Goal: Find specific page/section: Find specific page/section

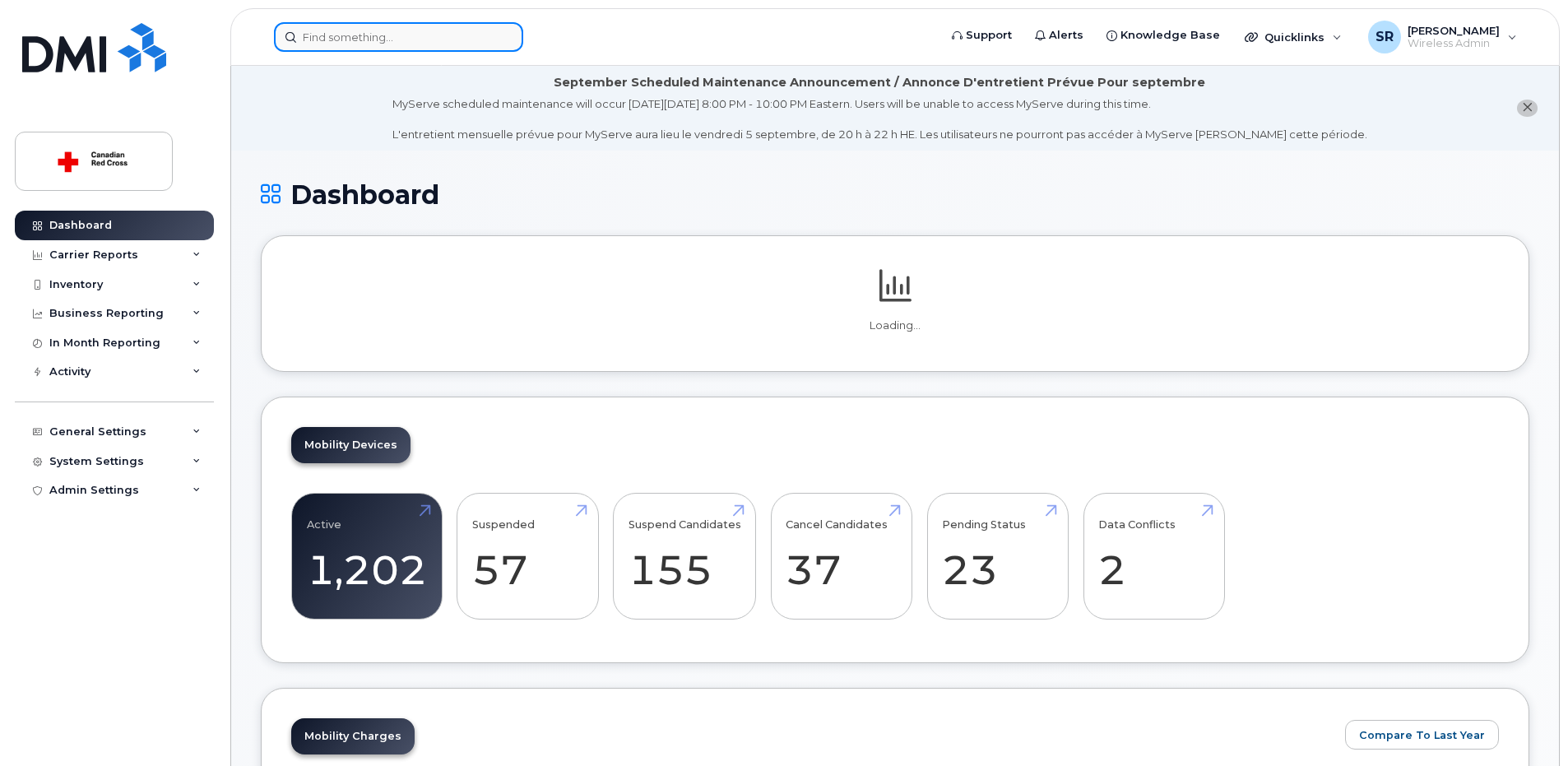
click at [428, 39] on input at bounding box center [398, 37] width 249 height 29
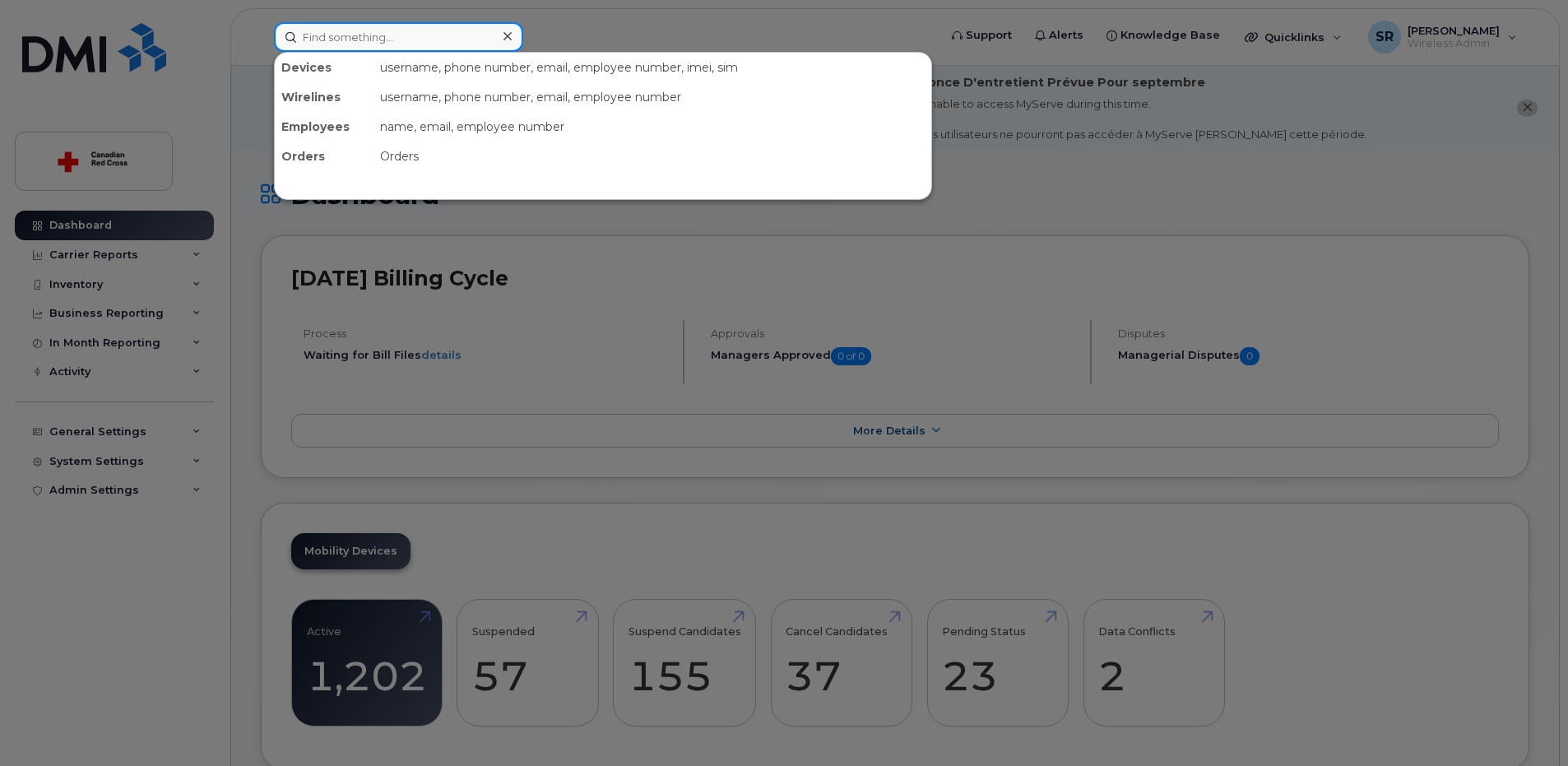
paste input "[PERSON_NAME]"
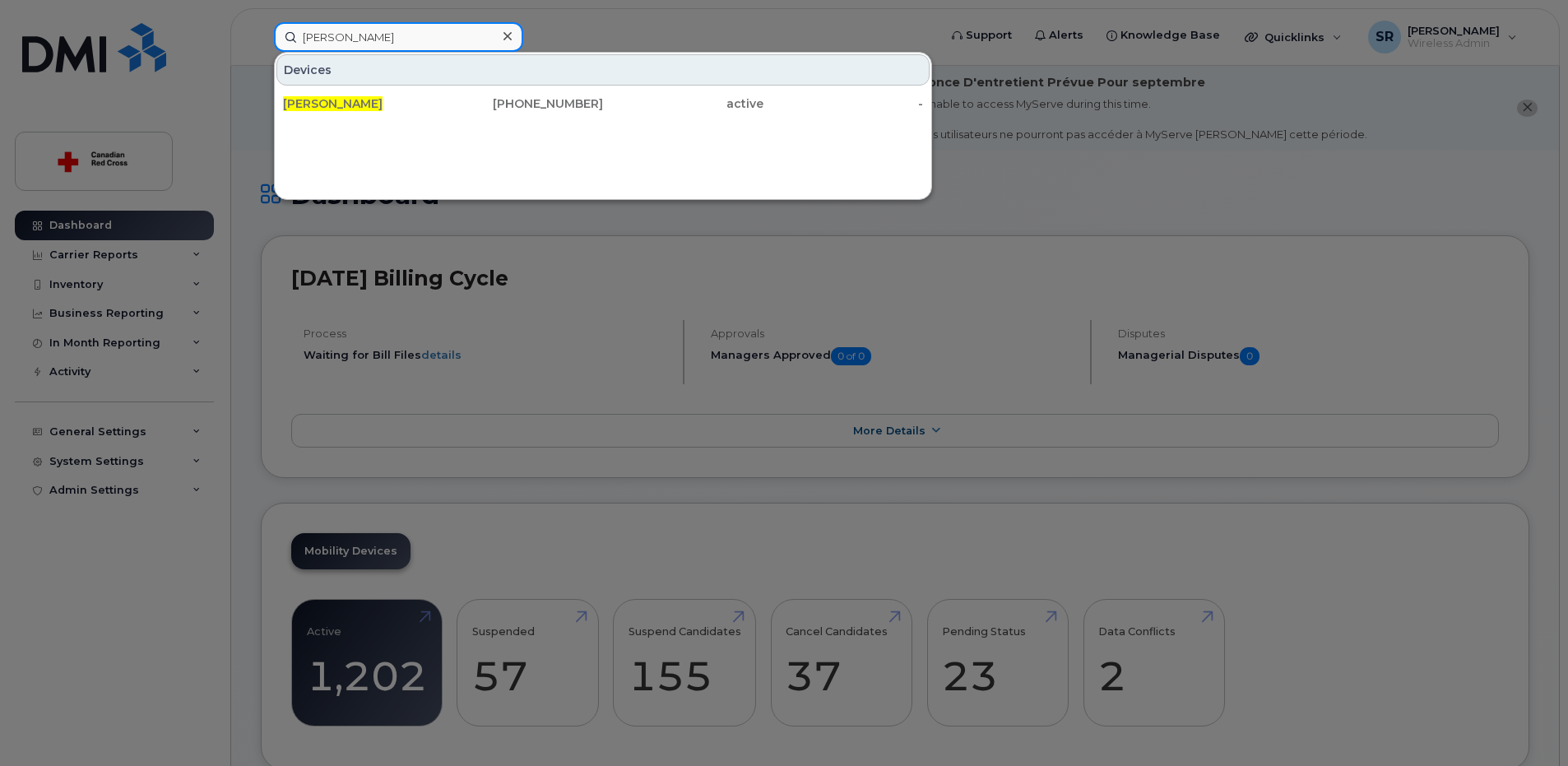
type input "[PERSON_NAME]"
click at [402, 102] on div "[PERSON_NAME]" at bounding box center [363, 103] width 161 height 17
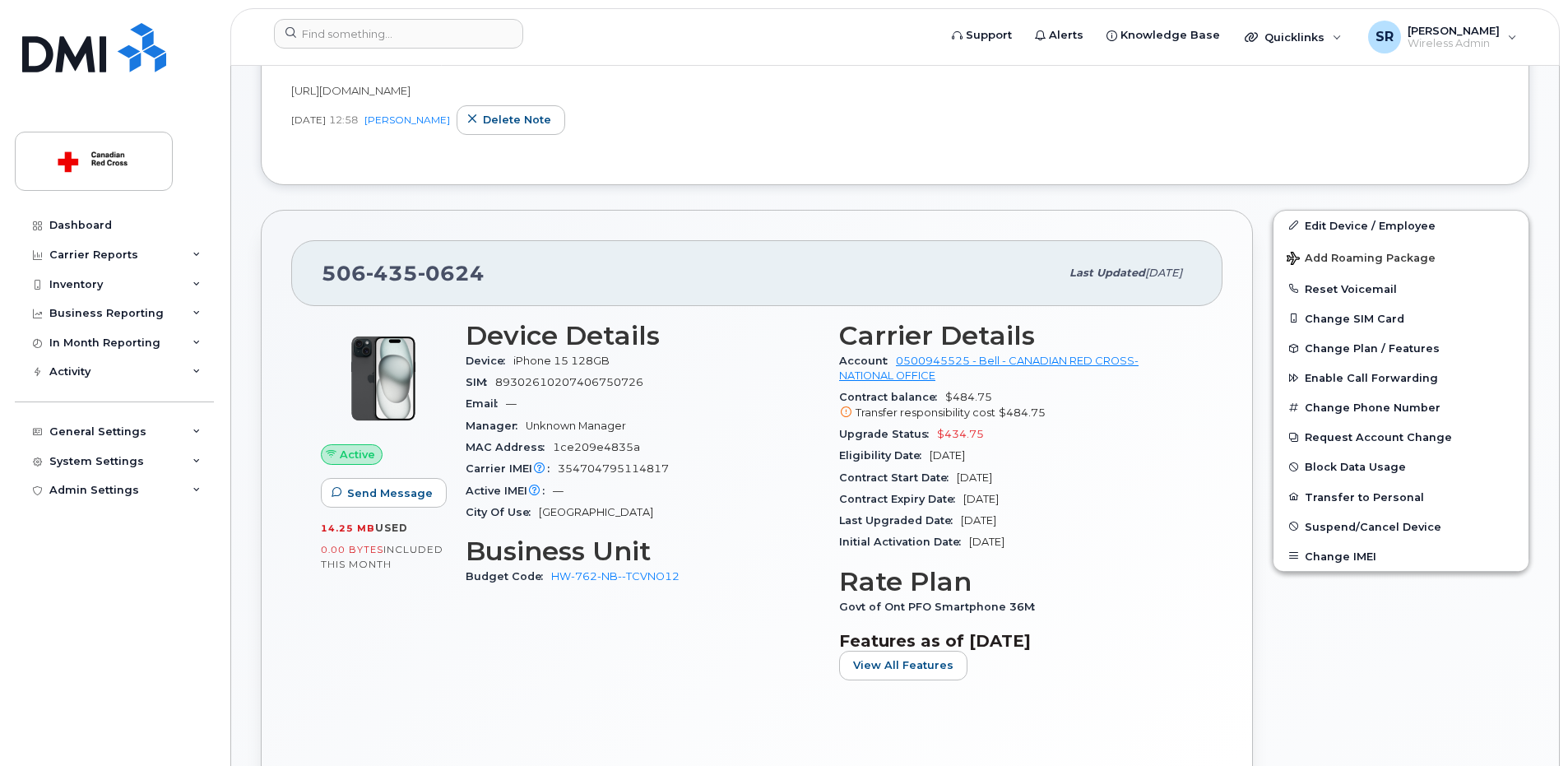
scroll to position [353, 0]
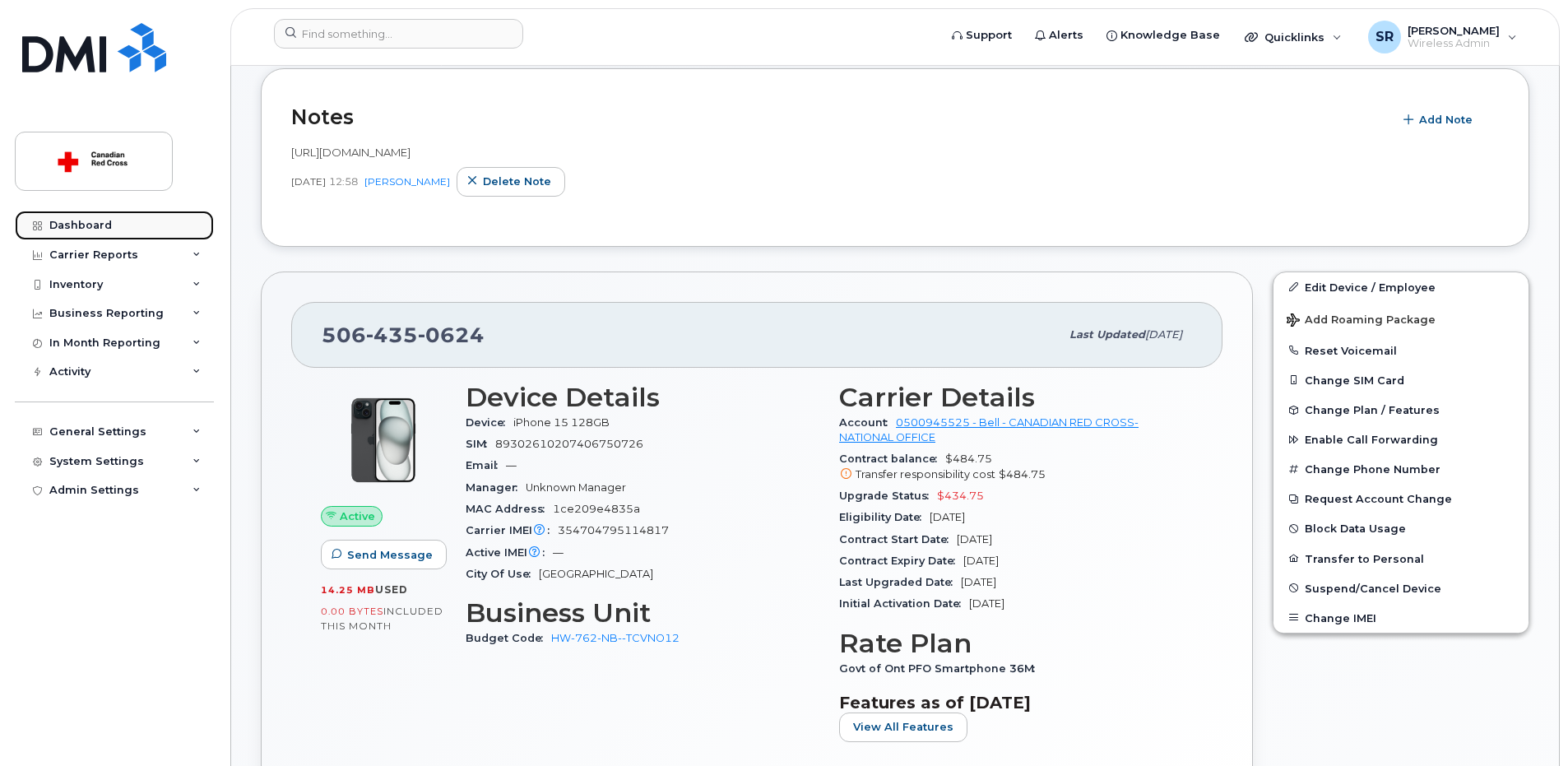
click at [117, 221] on link "Dashboard" at bounding box center [114, 225] width 200 height 29
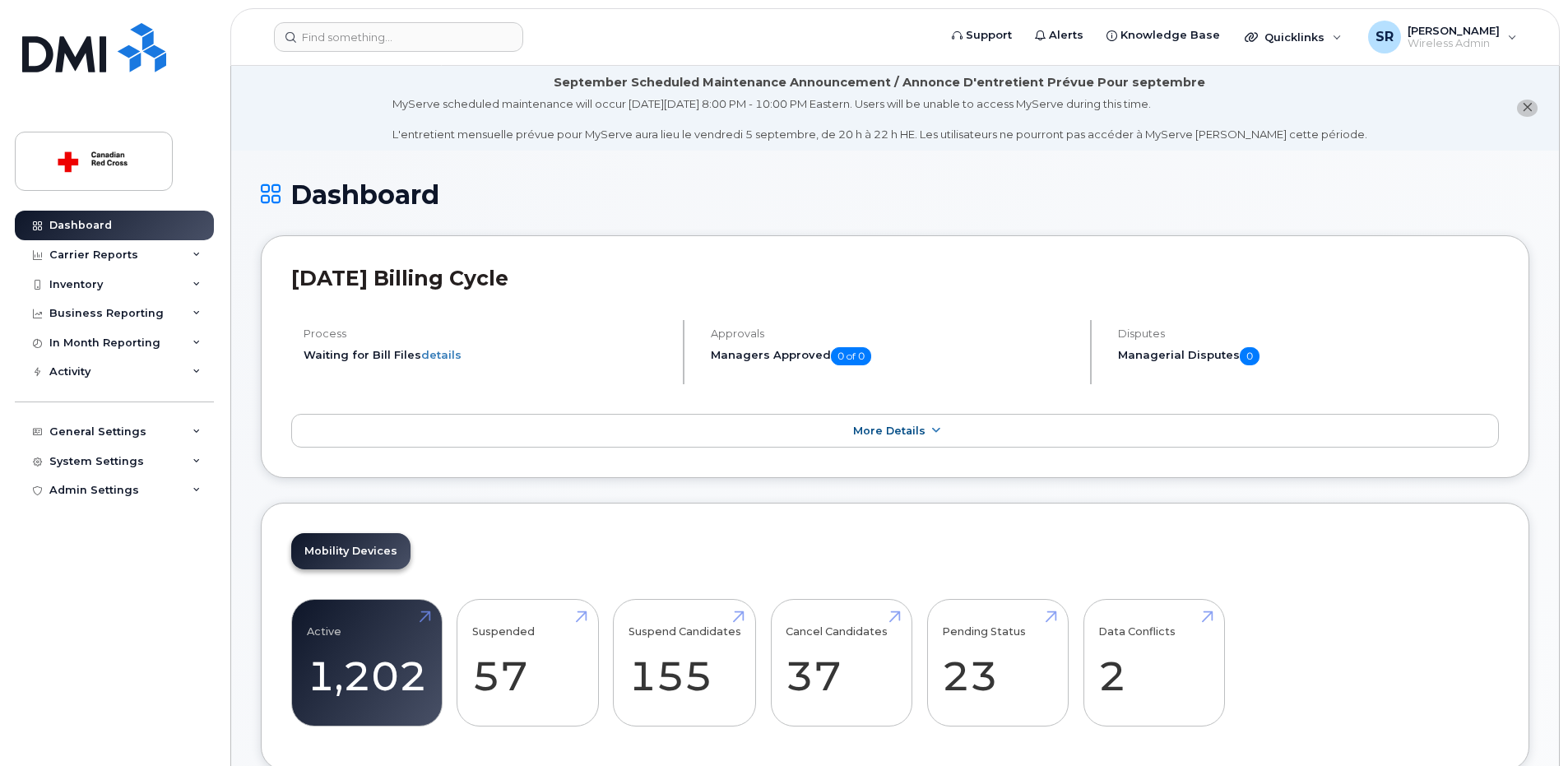
click at [1526, 110] on icon "close notification" at bounding box center [1527, 107] width 11 height 11
